Goal: Information Seeking & Learning: Learn about a topic

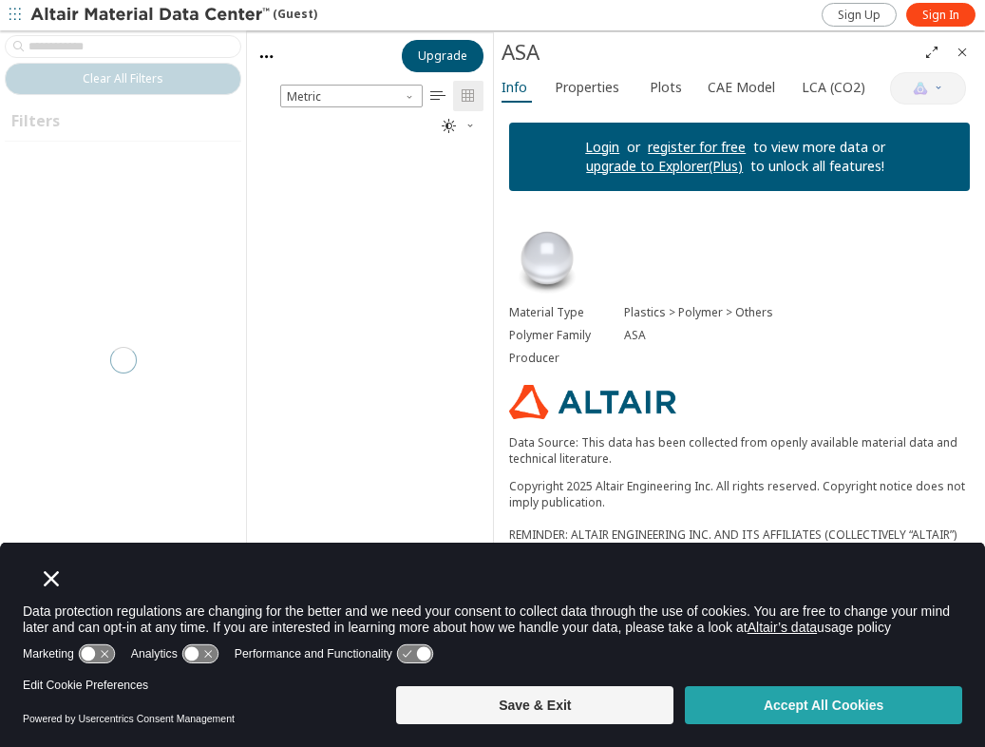
click at [790, 700] on button "Accept All Cookies" at bounding box center [823, 705] width 277 height 38
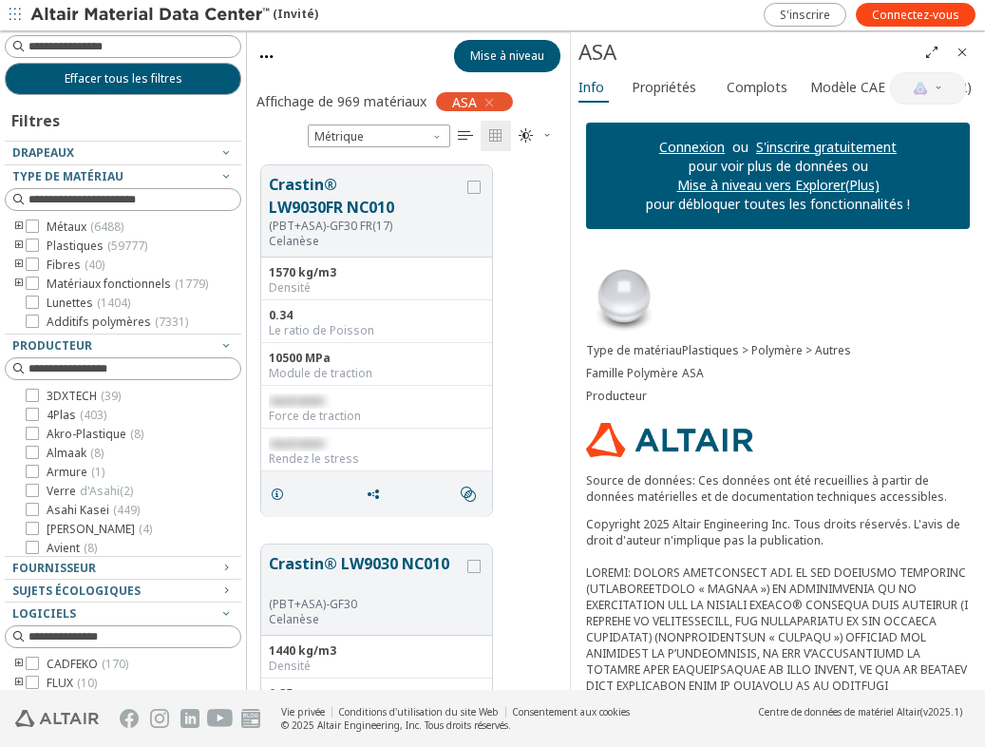
scroll to position [539, 340]
drag, startPoint x: 496, startPoint y: 433, endPoint x: 592, endPoint y: 428, distance: 96.1
click at [592, 428] on div "ASA Materials Intelligence Info Propriétés Complots Modèle CAE LCA (CO2) Connex…" at bounding box center [777, 360] width 415 height 657
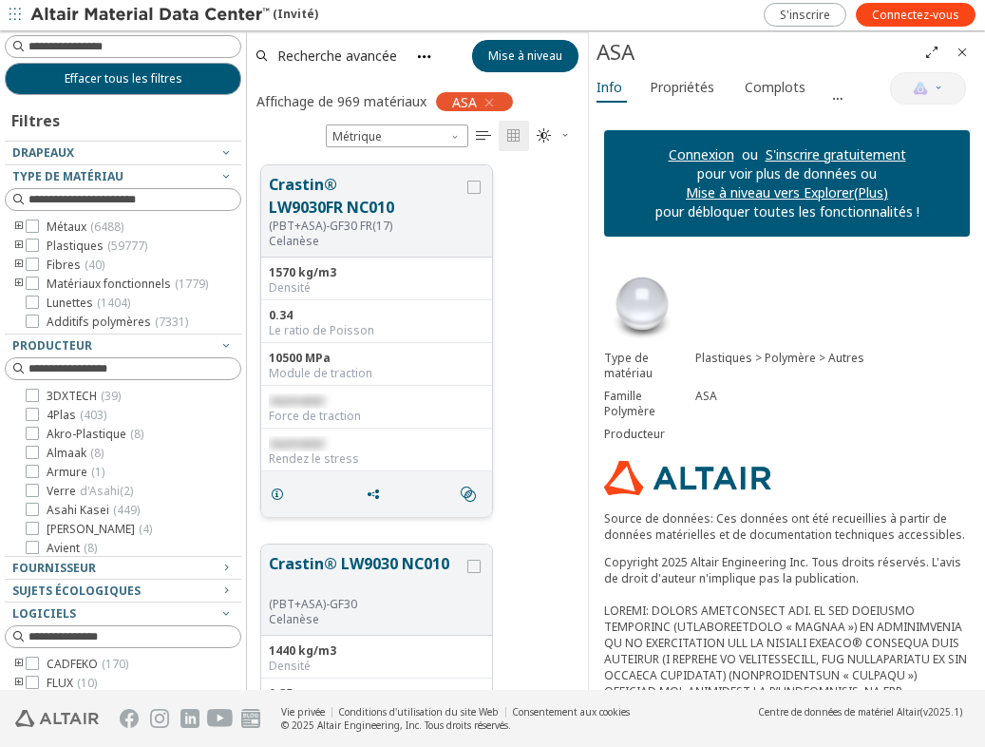
scroll to position [97, 0]
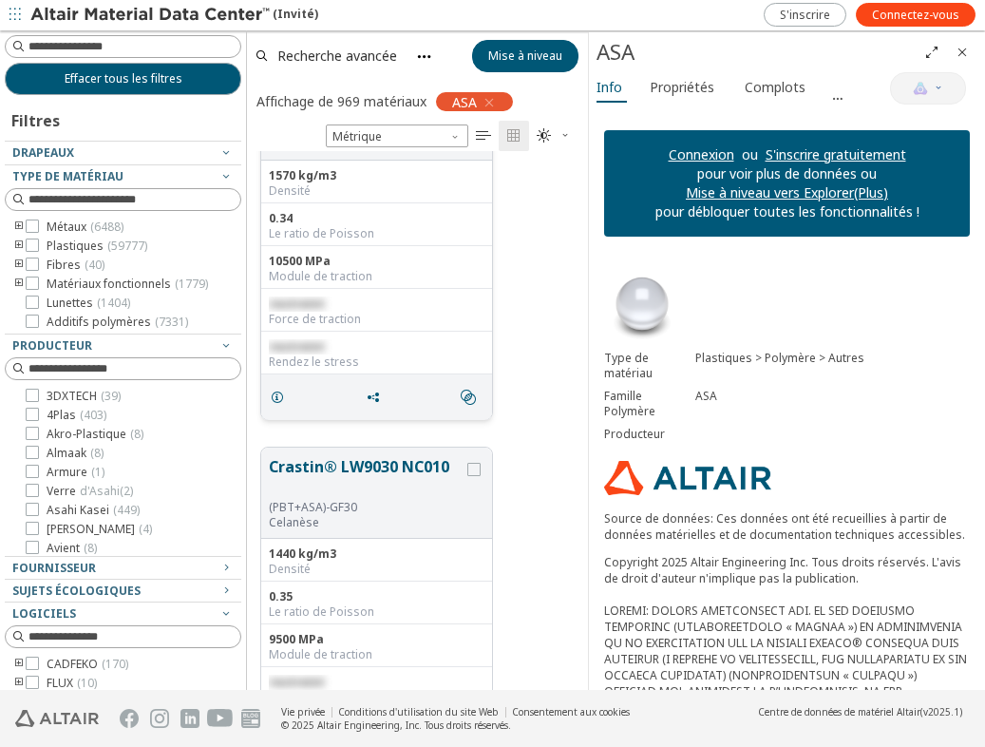
click at [312, 324] on div "Force de traction" at bounding box center [377, 319] width 216 height 15
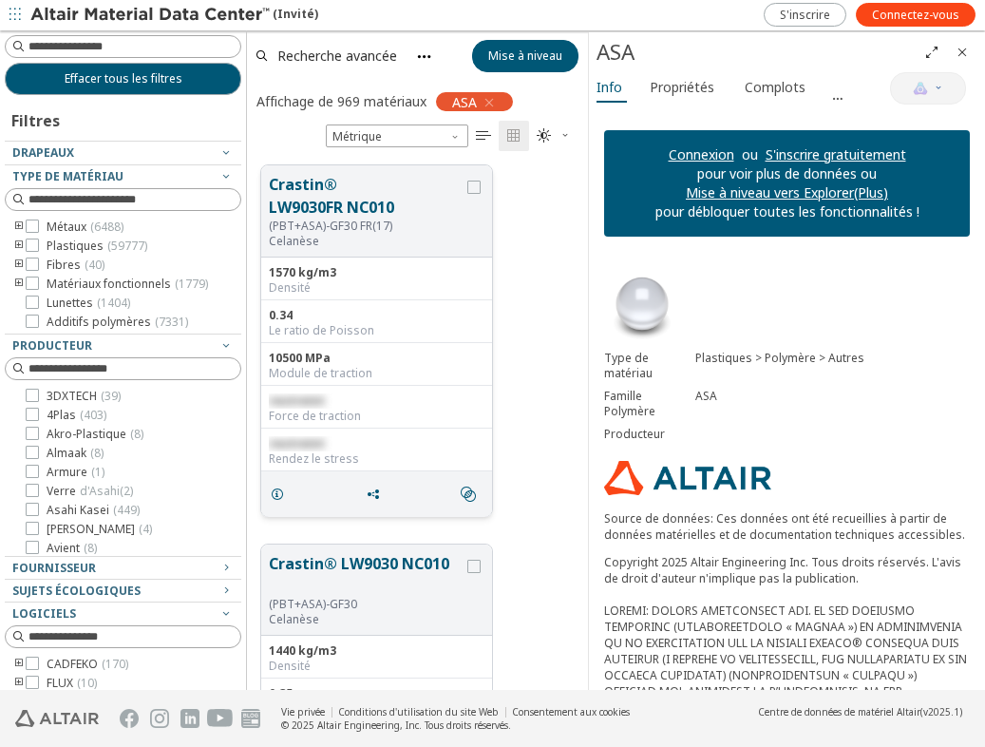
click at [393, 207] on button "Crastin® LW9030FR NC010" at bounding box center [366, 196] width 195 height 46
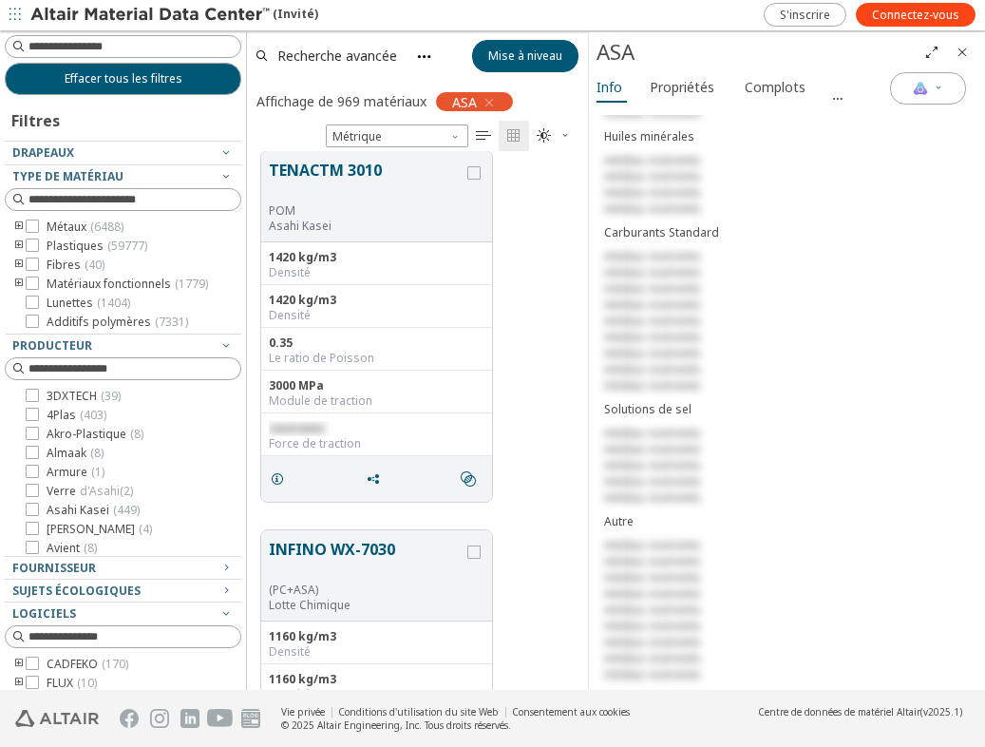
scroll to position [5621, 0]
